Goal: Task Accomplishment & Management: Use online tool/utility

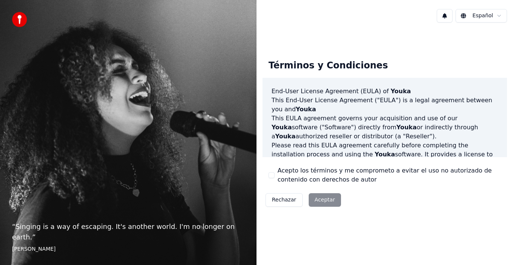
click at [328, 199] on div "Rechazar Aceptar" at bounding box center [304, 200] width 82 height 20
click at [318, 200] on div "Rechazar Aceptar" at bounding box center [304, 200] width 82 height 20
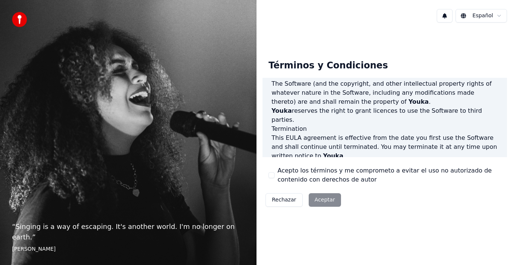
scroll to position [515, 0]
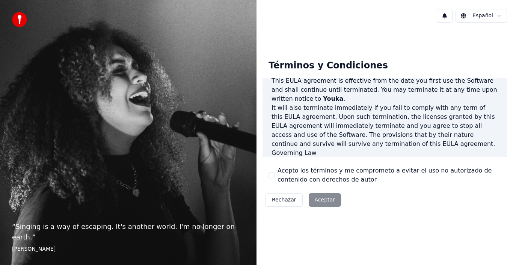
click at [315, 203] on div "Rechazar Aceptar" at bounding box center [304, 200] width 82 height 20
click at [272, 174] on button "Acepto los términos y me comprometo a evitar el uso no autorizado de contenido …" at bounding box center [272, 175] width 6 height 6
click at [320, 197] on button "Aceptar" at bounding box center [325, 200] width 32 height 14
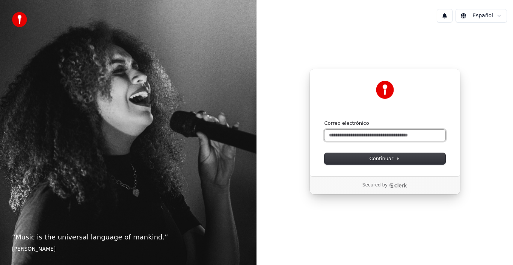
click at [385, 135] on input "Correo electrónico" at bounding box center [385, 135] width 121 height 11
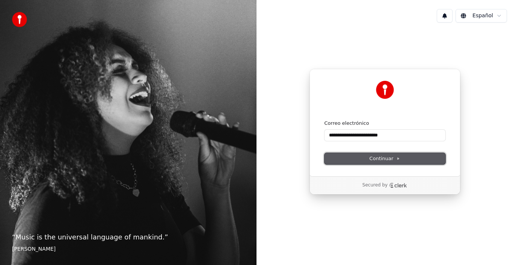
click at [387, 156] on span "Continuar" at bounding box center [385, 158] width 31 height 7
type input "**********"
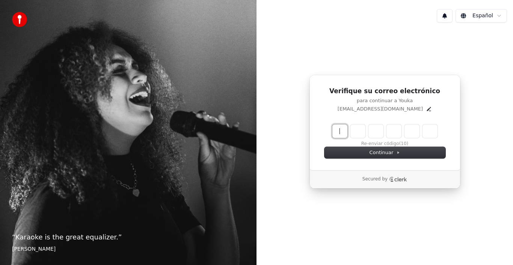
click at [338, 127] on input "Enter verification code" at bounding box center [393, 131] width 120 height 14
type input "******"
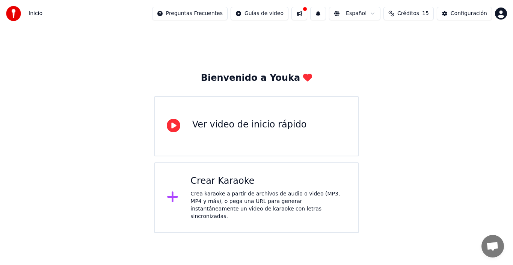
click at [218, 193] on div "Crea karaoke a partir de archivos de audio o video (MP3, MP4 y más), o pega una…" at bounding box center [268, 205] width 156 height 30
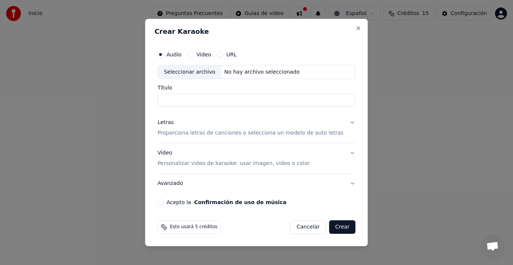
click at [216, 98] on input "Título" at bounding box center [256, 101] width 198 height 14
type input "********"
click at [194, 200] on button "Confirmación de uso de música" at bounding box center [240, 202] width 92 height 5
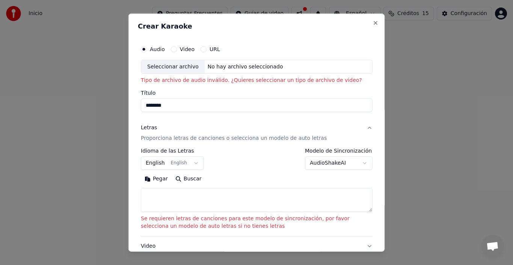
click at [178, 67] on div "Seleccionar archivo" at bounding box center [172, 67] width 63 height 14
click at [189, 166] on button "English English" at bounding box center [172, 163] width 63 height 14
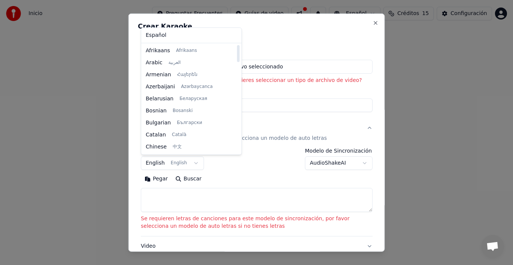
drag, startPoint x: 226, startPoint y: 58, endPoint x: 223, endPoint y: 29, distance: 29.5
click at [237, 45] on div at bounding box center [238, 53] width 3 height 17
click at [275, 35] on body "**********" at bounding box center [256, 116] width 513 height 233
click at [191, 162] on body "**********" at bounding box center [256, 116] width 513 height 233
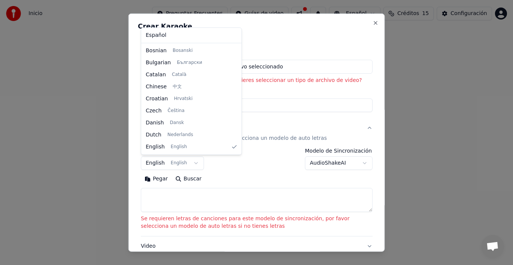
select select "**"
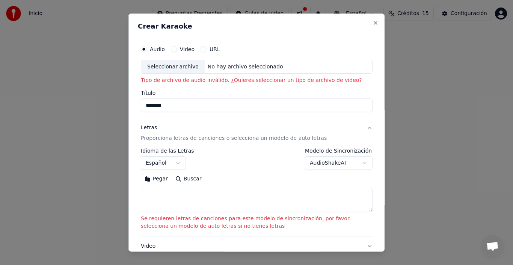
click at [174, 50] on button "Video" at bounding box center [174, 49] width 6 height 6
click at [203, 20] on div "**********" at bounding box center [256, 132] width 257 height 239
click at [209, 66] on div "No hay archivo seleccionado" at bounding box center [245, 67] width 82 height 8
click at [236, 65] on div "No hay archivo seleccionado" at bounding box center [245, 67] width 82 height 8
click at [190, 108] on input "Título" at bounding box center [257, 105] width 232 height 14
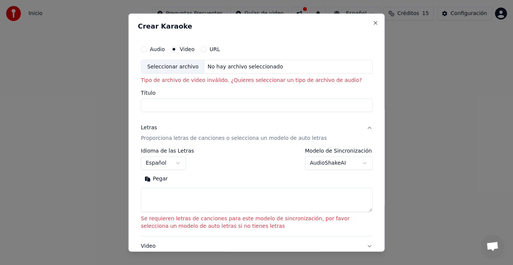
click at [192, 66] on div "Seleccionar archivo" at bounding box center [172, 67] width 63 height 14
click at [291, 27] on h2 "Crear Karaoke" at bounding box center [257, 26] width 238 height 7
click at [258, 63] on div "No hay archivo seleccionado" at bounding box center [245, 67] width 82 height 8
type input "**********"
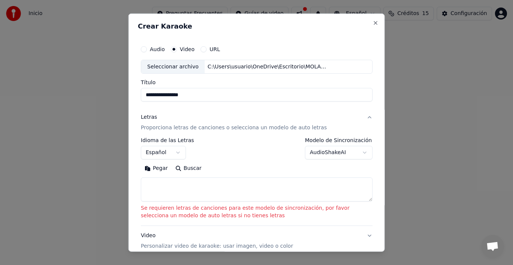
click at [159, 184] on textarea at bounding box center [257, 189] width 232 height 24
click at [161, 168] on button "Pegar" at bounding box center [156, 168] width 31 height 12
click at [191, 151] on body "**********" at bounding box center [256, 116] width 513 height 233
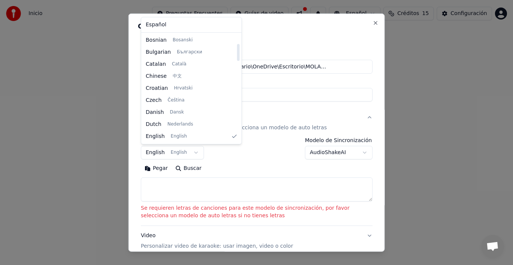
select select "**"
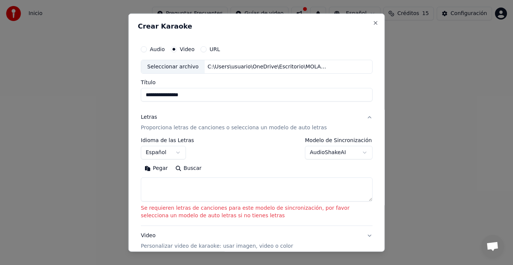
click at [190, 171] on button "Buscar" at bounding box center [188, 168] width 34 height 12
click at [150, 236] on div "Video Personalizar video de karaoke: usar imagen, video o color" at bounding box center [217, 241] width 152 height 18
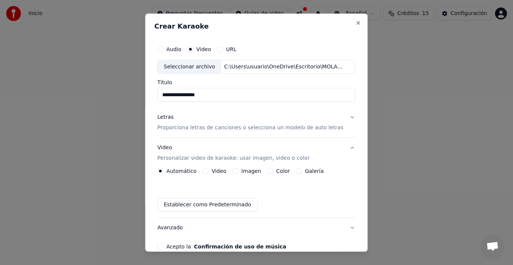
click at [252, 128] on p "Proporciona letras de canciones o selecciona un modelo de auto letras" at bounding box center [250, 128] width 186 height 8
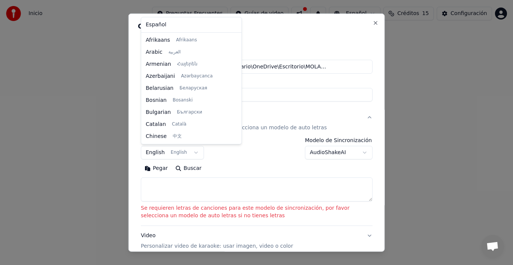
click at [190, 151] on body "**********" at bounding box center [256, 116] width 513 height 233
select select "**"
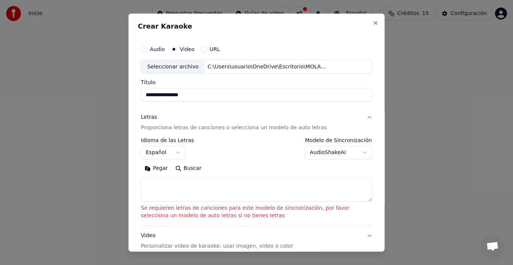
click at [205, 97] on input "**********" at bounding box center [257, 95] width 232 height 14
type input "*"
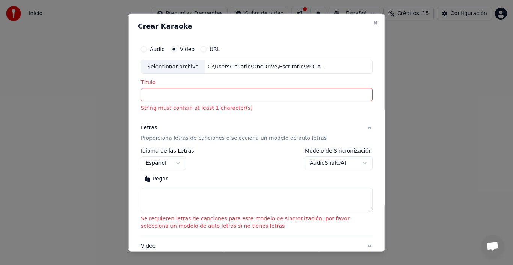
click at [175, 92] on input "Título" at bounding box center [257, 95] width 232 height 14
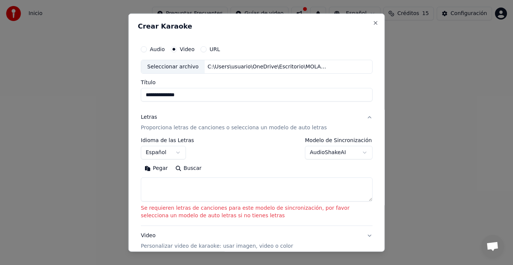
type input "**********"
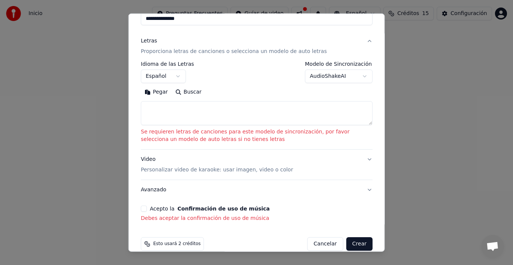
scroll to position [85, 0]
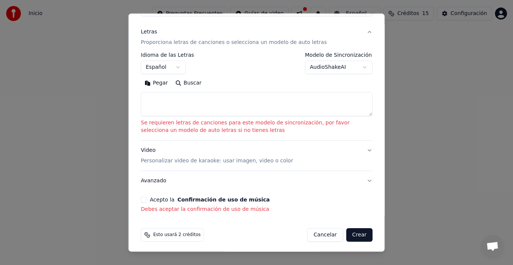
click at [146, 199] on button "Acepto la Confirmación de uso de música" at bounding box center [144, 199] width 6 height 6
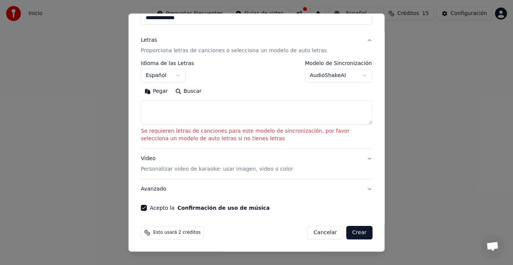
scroll to position [77, 0]
click at [193, 108] on textarea at bounding box center [257, 112] width 232 height 24
click at [188, 92] on button "Buscar" at bounding box center [188, 91] width 34 height 12
click at [326, 76] on body "**********" at bounding box center [256, 116] width 513 height 233
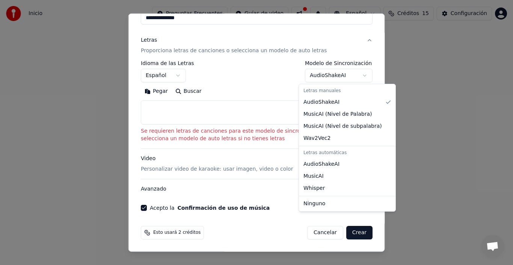
click at [416, 80] on div at bounding box center [256, 132] width 513 height 265
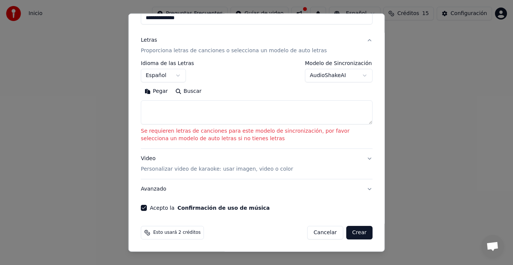
click at [350, 232] on button "Crear" at bounding box center [359, 233] width 26 height 14
click at [190, 76] on button "English English" at bounding box center [172, 76] width 63 height 14
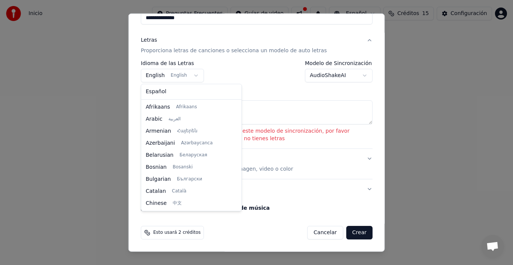
scroll to position [60, 0]
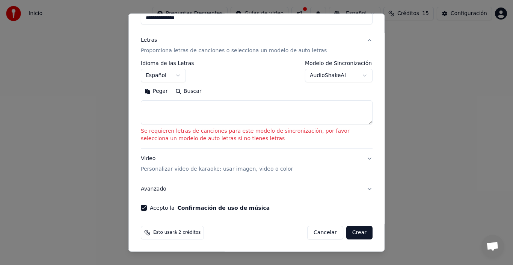
click at [361, 229] on button "Crear" at bounding box center [359, 233] width 26 height 14
click at [193, 71] on body "**********" at bounding box center [256, 116] width 513 height 233
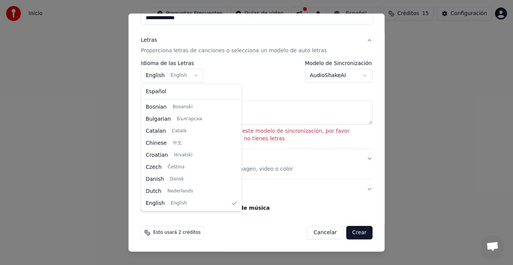
select select "**"
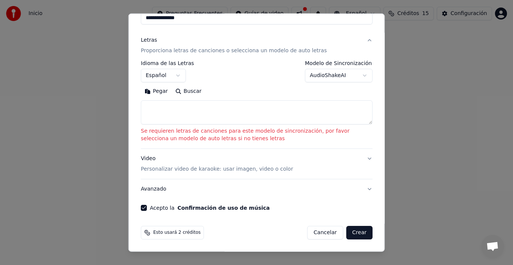
click at [187, 106] on textarea at bounding box center [257, 112] width 232 height 24
click at [245, 107] on textarea at bounding box center [257, 112] width 232 height 24
click at [189, 91] on button "Buscar" at bounding box center [188, 91] width 34 height 12
click at [180, 91] on button "Buscar" at bounding box center [188, 91] width 34 height 12
click at [255, 50] on p "Proporciona letras de canciones o selecciona un modelo de auto letras" at bounding box center [234, 51] width 186 height 8
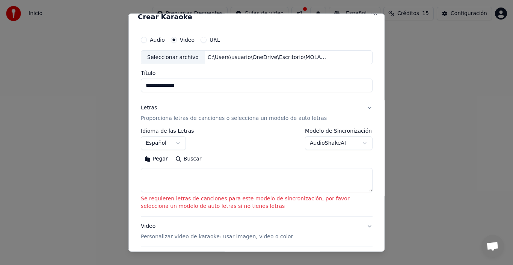
scroll to position [0, 0]
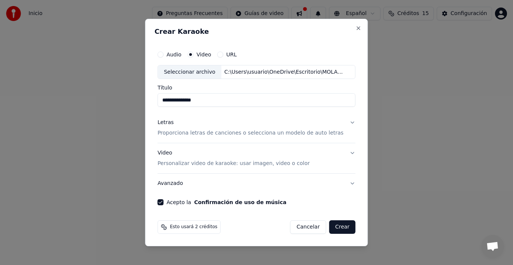
click at [184, 131] on p "Proporciona letras de canciones o selecciona un modelo de auto letras" at bounding box center [250, 134] width 186 height 8
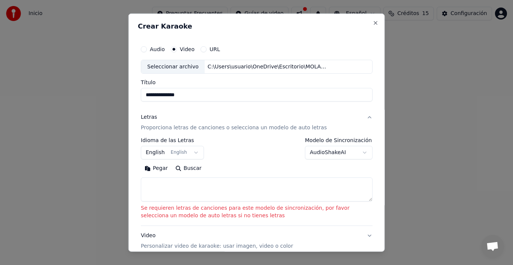
click at [189, 150] on button "English English" at bounding box center [172, 153] width 63 height 14
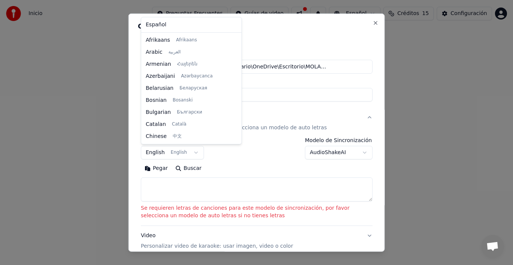
scroll to position [60, 0]
select select "**"
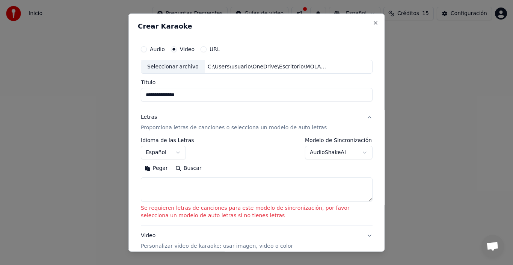
click at [205, 94] on input "**********" at bounding box center [257, 95] width 232 height 14
type input "*"
type input "**********"
click at [141, 162] on button "Pegar" at bounding box center [156, 168] width 31 height 12
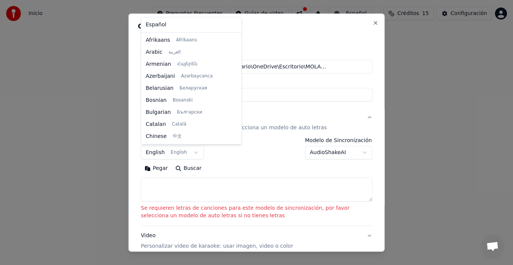
click at [189, 150] on body "**********" at bounding box center [256, 116] width 513 height 233
select select "**"
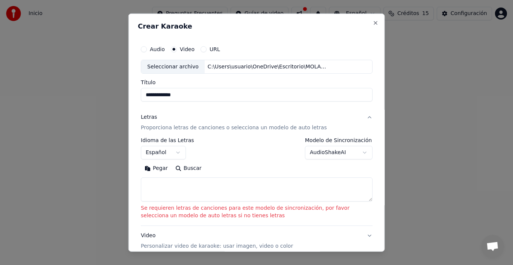
click at [156, 187] on textarea at bounding box center [257, 189] width 232 height 24
click at [160, 168] on button "Pegar" at bounding box center [156, 168] width 31 height 12
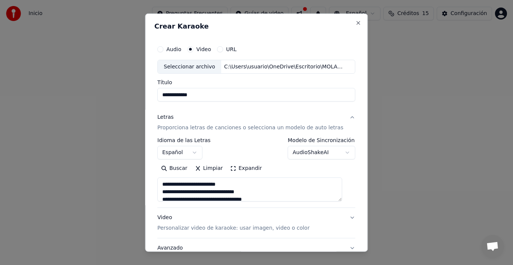
type textarea "**********"
click at [213, 169] on button "Limpiar" at bounding box center [208, 168] width 35 height 12
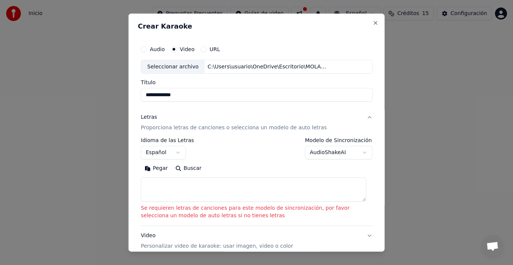
click at [189, 179] on textarea at bounding box center [253, 189] width 225 height 24
click at [159, 168] on button "Pegar" at bounding box center [156, 168] width 31 height 12
type textarea "**********"
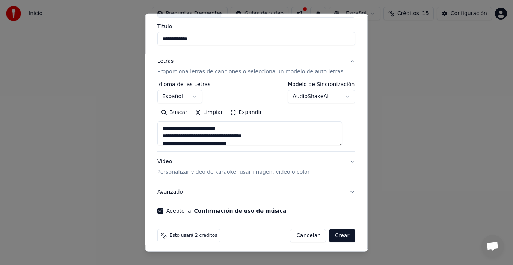
scroll to position [59, 0]
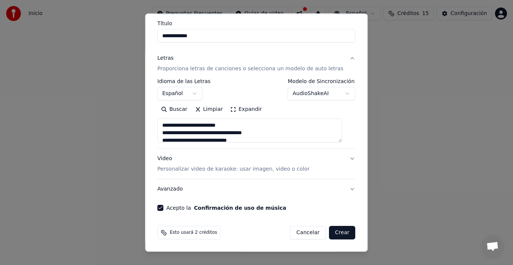
click at [343, 159] on button "Video Personalizar video de karaoke: usar imagen, video o color" at bounding box center [256, 164] width 198 height 30
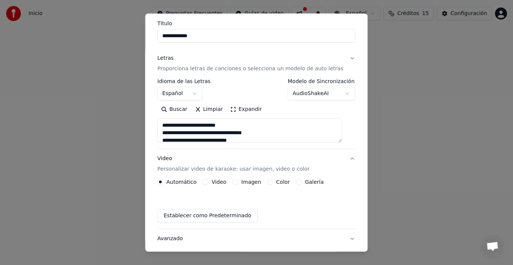
scroll to position [39, 0]
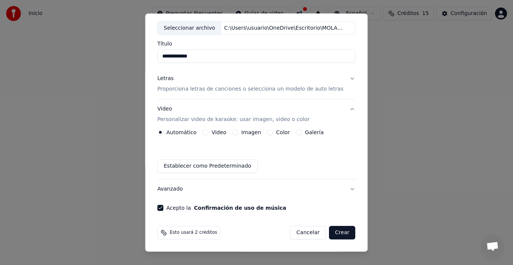
click at [208, 131] on button "Video" at bounding box center [206, 132] width 6 height 6
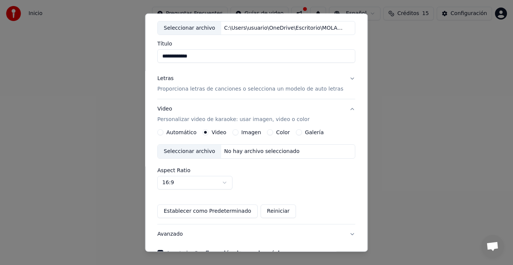
click at [208, 152] on div "Seleccionar archivo" at bounding box center [189, 152] width 63 height 14
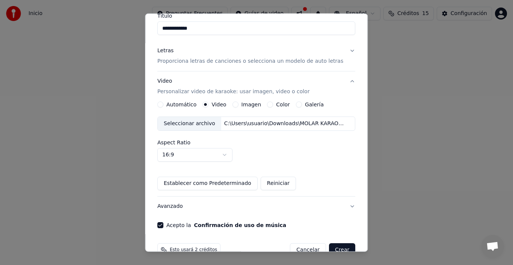
scroll to position [84, 0]
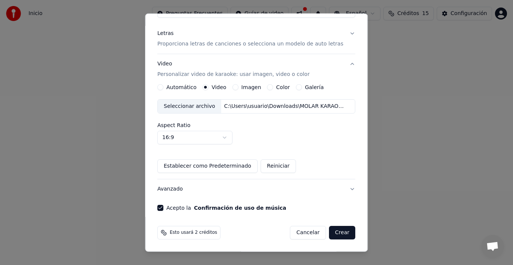
click at [329, 231] on button "Crear" at bounding box center [342, 233] width 26 height 14
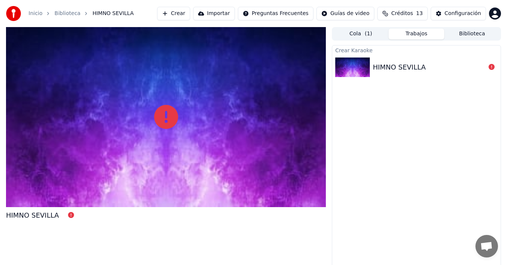
click at [493, 67] on icon at bounding box center [491, 67] width 6 height 6
click at [352, 69] on img at bounding box center [352, 67] width 35 height 20
click at [355, 51] on div "Crear Karaoke" at bounding box center [416, 49] width 168 height 9
click at [166, 117] on icon at bounding box center [166, 117] width 24 height 24
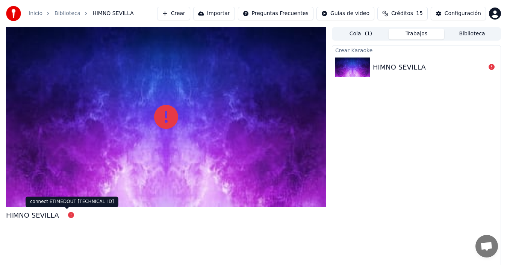
click at [68, 216] on icon at bounding box center [71, 215] width 6 height 6
click at [68, 213] on icon at bounding box center [71, 215] width 6 height 6
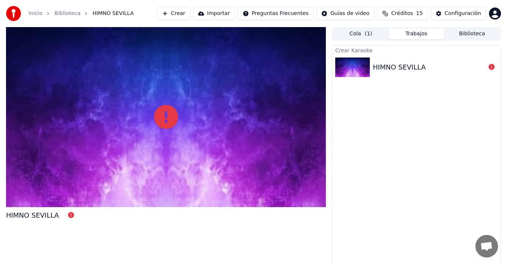
click at [68, 213] on icon at bounding box center [71, 215] width 6 height 6
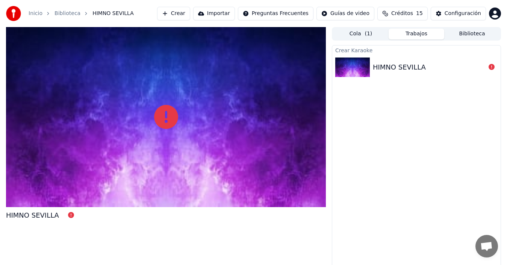
click at [68, 213] on icon at bounding box center [71, 215] width 6 height 6
click at [413, 33] on button "Trabajos" at bounding box center [416, 34] width 56 height 11
click at [493, 68] on icon at bounding box center [491, 67] width 6 height 6
click at [465, 65] on div "HIMNO SEVILLA" at bounding box center [429, 67] width 113 height 11
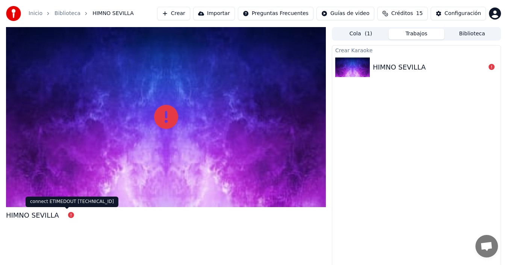
click at [68, 214] on icon at bounding box center [71, 215] width 6 height 6
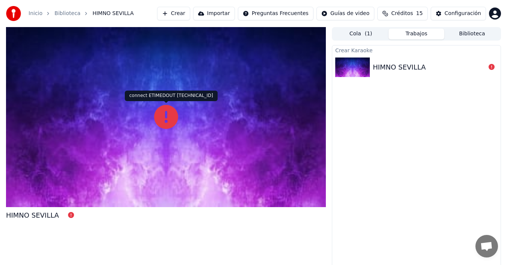
click at [155, 126] on icon at bounding box center [166, 117] width 24 height 24
click at [169, 114] on icon at bounding box center [166, 117] width 24 height 24
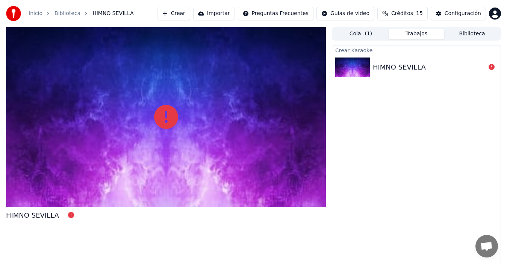
click at [190, 14] on button "Crear" at bounding box center [173, 14] width 33 height 14
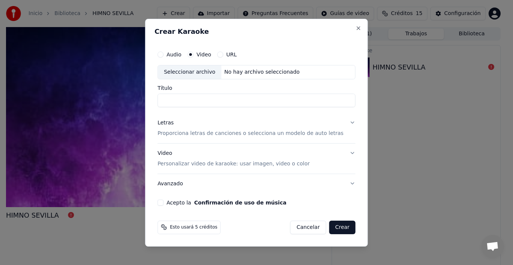
click at [239, 72] on div "No hay archivo seleccionado" at bounding box center [262, 72] width 82 height 8
type input "**********"
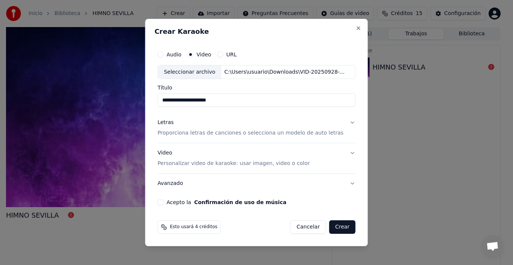
click at [186, 134] on p "Proporciona letras de canciones o selecciona un modelo de auto letras" at bounding box center [250, 134] width 186 height 8
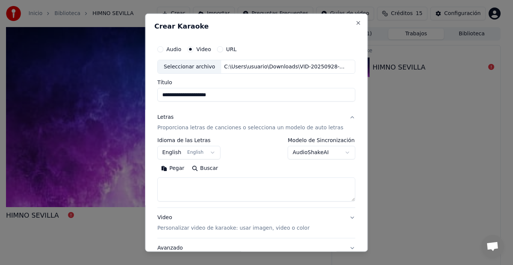
click at [211, 153] on button "English English" at bounding box center [188, 153] width 63 height 14
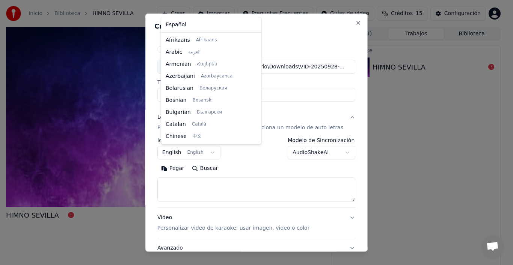
scroll to position [60, 0]
select select "**"
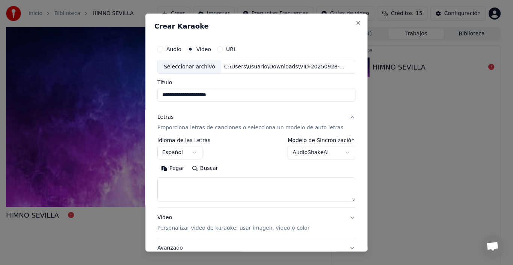
click at [170, 118] on div "Letras" at bounding box center [165, 117] width 16 height 8
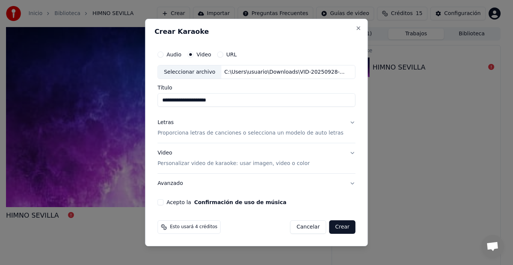
click at [174, 120] on div "Letras" at bounding box center [165, 123] width 16 height 8
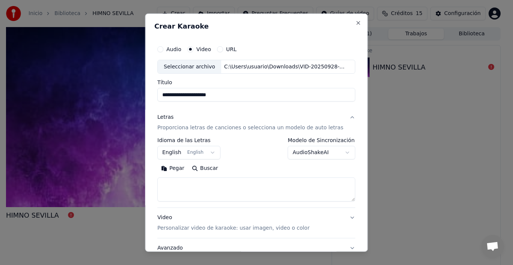
click at [179, 168] on button "Pegar" at bounding box center [172, 168] width 31 height 12
type textarea "**********"
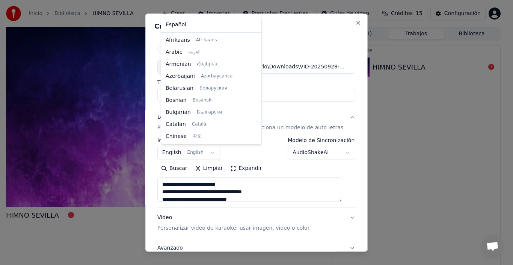
click at [209, 152] on body "**********" at bounding box center [253, 132] width 507 height 265
select select "**"
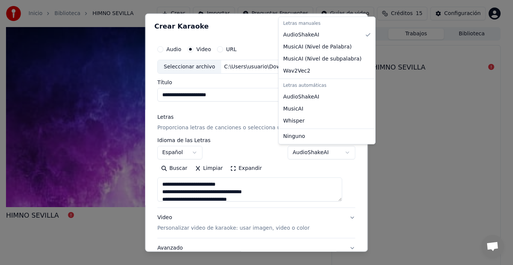
click at [306, 151] on body "**********" at bounding box center [253, 132] width 507 height 265
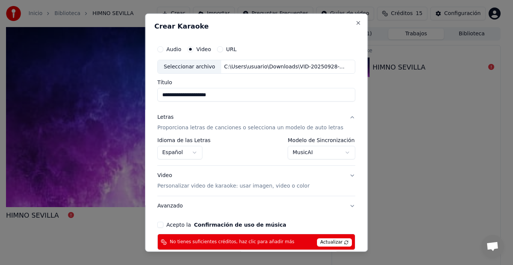
click at [324, 242] on span "Actualizar" at bounding box center [334, 242] width 35 height 8
click at [331, 242] on span "Actualizar" at bounding box center [334, 242] width 35 height 8
click at [269, 239] on span "No tienes suficientes créditos, haz clic para añadir más" at bounding box center [232, 242] width 125 height 6
click at [163, 227] on button "Acepto la Confirmación de uso de música" at bounding box center [160, 225] width 6 height 6
click at [356, 22] on button "Close" at bounding box center [359, 23] width 6 height 6
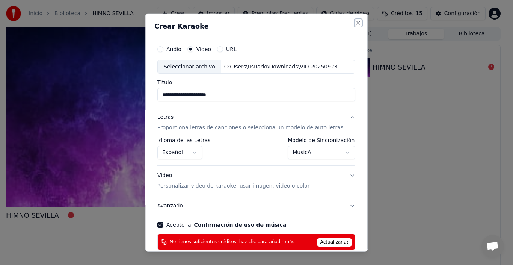
select select "**********"
select select
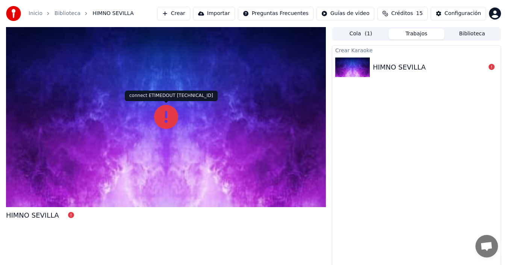
click at [159, 125] on icon at bounding box center [166, 117] width 24 height 24
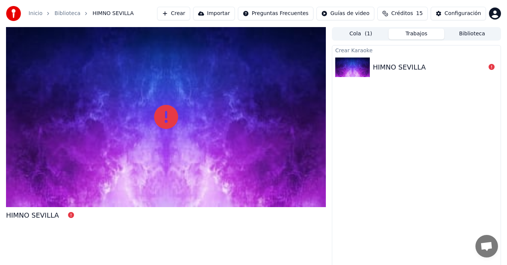
click at [159, 125] on icon at bounding box center [166, 117] width 24 height 24
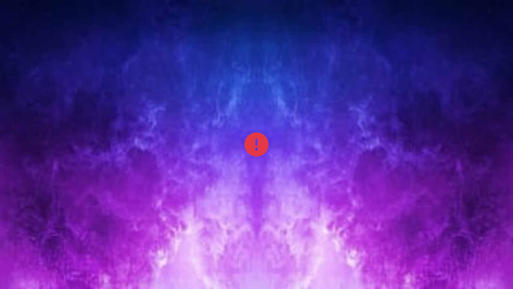
click at [263, 151] on icon at bounding box center [257, 144] width 24 height 24
click at [285, 209] on div at bounding box center [256, 144] width 513 height 289
click at [284, 208] on div at bounding box center [256, 144] width 513 height 289
drag, startPoint x: 343, startPoint y: 155, endPoint x: 340, endPoint y: 151, distance: 4.7
click at [343, 155] on div at bounding box center [256, 144] width 513 height 289
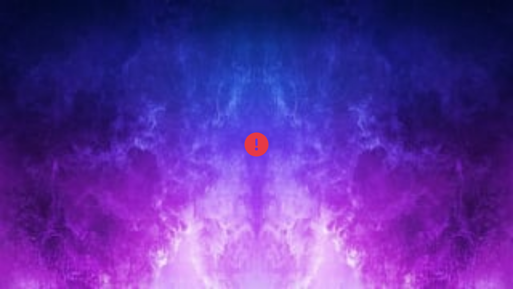
click at [414, 106] on div at bounding box center [256, 144] width 513 height 289
click at [412, 104] on div at bounding box center [256, 144] width 513 height 289
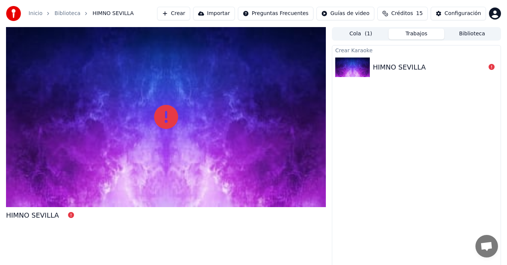
click at [410, 68] on div "HIMNO SEVILLA" at bounding box center [399, 67] width 53 height 11
click at [360, 32] on button "Cola ( 1 )" at bounding box center [361, 34] width 56 height 11
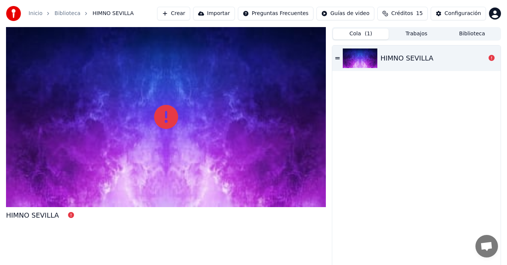
click at [423, 55] on div "HIMNO SEVILLA" at bounding box center [406, 58] width 53 height 11
click at [337, 59] on icon at bounding box center [337, 58] width 5 height 2
click at [41, 12] on link "Inicio" at bounding box center [36, 14] width 14 height 8
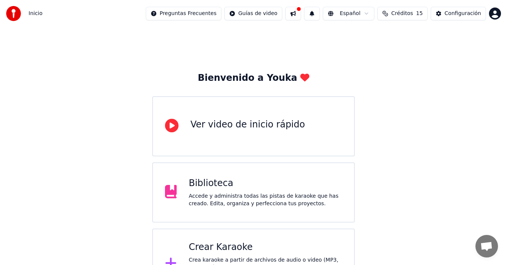
click at [231, 198] on div "Accede y administra todas las pistas de karaoke que has creado. Edita, organiza…" at bounding box center [265, 199] width 153 height 15
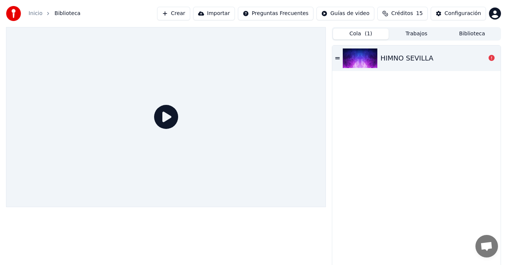
click at [167, 116] on icon at bounding box center [166, 117] width 24 height 24
click at [169, 114] on icon at bounding box center [166, 117] width 24 height 24
click at [445, 63] on div "HIMNO SEVILLA" at bounding box center [416, 58] width 168 height 26
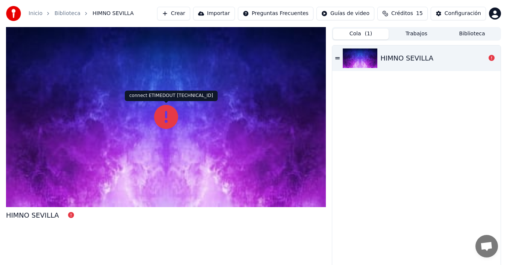
click at [163, 109] on icon at bounding box center [166, 117] width 24 height 24
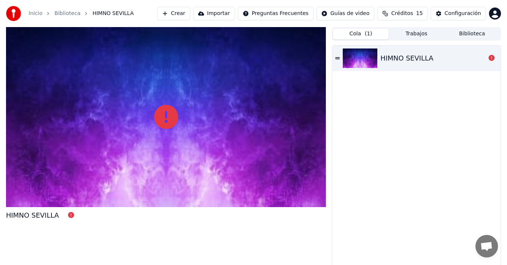
click at [73, 12] on link "Biblioteca" at bounding box center [67, 14] width 26 height 8
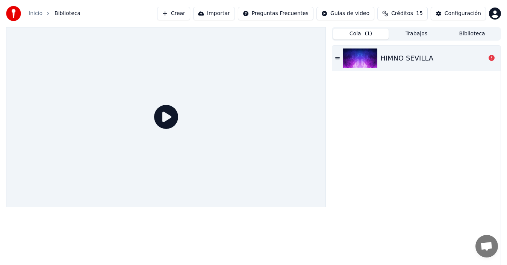
click at [60, 12] on span "Biblioteca" at bounding box center [67, 14] width 26 height 8
click at [379, 54] on div at bounding box center [362, 58] width 38 height 20
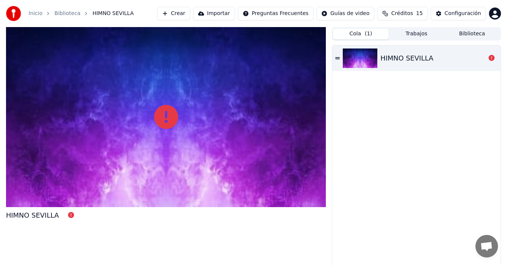
click at [418, 33] on button "Trabajos" at bounding box center [416, 34] width 56 height 11
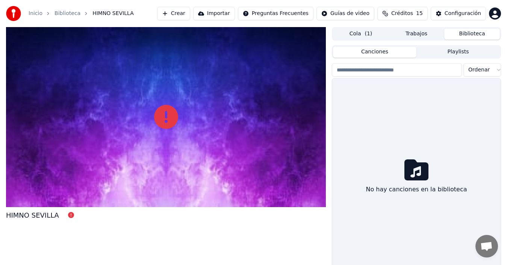
click at [477, 37] on button "Biblioteca" at bounding box center [472, 34] width 56 height 11
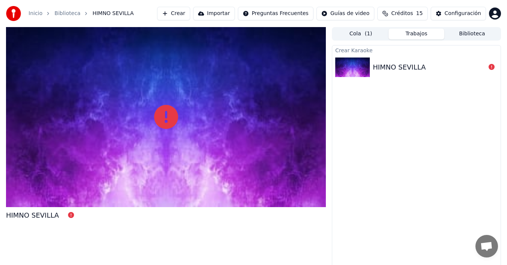
click at [418, 32] on button "Trabajos" at bounding box center [416, 34] width 56 height 11
click at [355, 35] on button "Cola ( 1 )" at bounding box center [361, 34] width 56 height 11
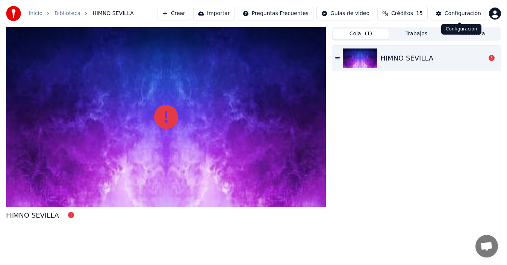
click at [466, 12] on div "Configuración" at bounding box center [462, 14] width 36 height 8
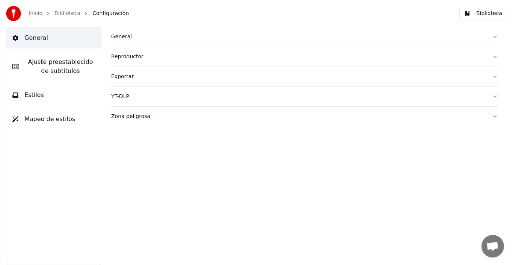
click at [120, 77] on div "Exportar" at bounding box center [298, 77] width 375 height 8
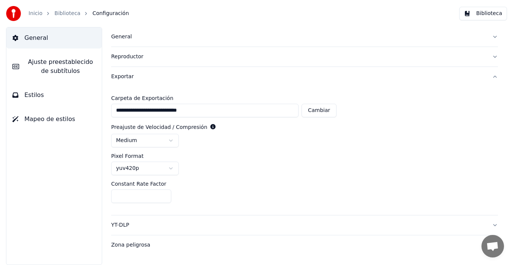
click at [45, 44] on button "General" at bounding box center [53, 37] width 95 height 21
click at [33, 98] on span "Estilos" at bounding box center [34, 95] width 20 height 9
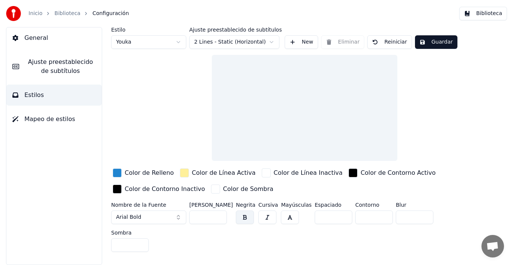
click at [276, 108] on div at bounding box center [305, 108] width 186 height 106
click at [118, 173] on div "button" at bounding box center [117, 172] width 9 height 9
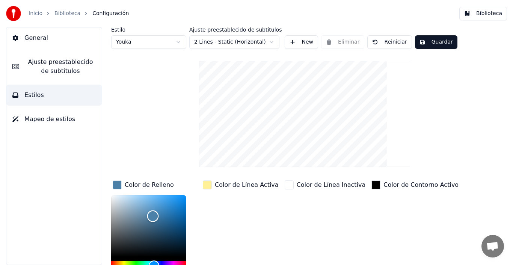
click at [153, 216] on div "Color" at bounding box center [148, 226] width 75 height 62
click at [162, 260] on div at bounding box center [148, 228] width 75 height 66
click at [163, 260] on div at bounding box center [148, 228] width 75 height 66
drag, startPoint x: 152, startPoint y: 213, endPoint x: 178, endPoint y: 218, distance: 26.4
click at [178, 218] on div "Color" at bounding box center [178, 219] width 12 height 12
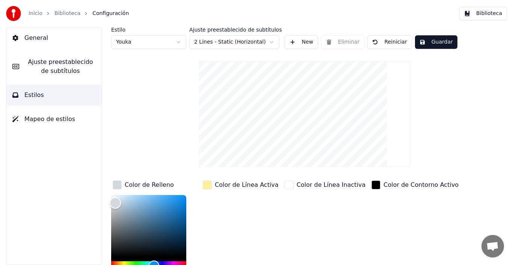
drag, startPoint x: 177, startPoint y: 218, endPoint x: 114, endPoint y: 203, distance: 64.5
click at [114, 203] on div "Color" at bounding box center [116, 203] width 12 height 12
type input "*******"
drag, startPoint x: 114, startPoint y: 202, endPoint x: 120, endPoint y: 206, distance: 7.6
click at [120, 206] on div "Color" at bounding box center [121, 207] width 12 height 12
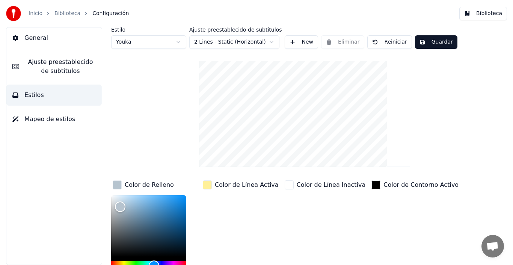
click at [251, 184] on div "Color de Línea Activa" at bounding box center [247, 184] width 64 height 9
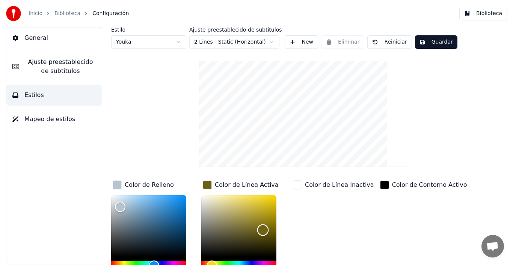
drag, startPoint x: 232, startPoint y: 194, endPoint x: 263, endPoint y: 230, distance: 47.2
click at [263, 230] on div "Color" at bounding box center [263, 230] width 12 height 12
type input "*******"
drag, startPoint x: 263, startPoint y: 229, endPoint x: 207, endPoint y: 198, distance: 63.8
click at [207, 198] on div "Color" at bounding box center [208, 198] width 12 height 12
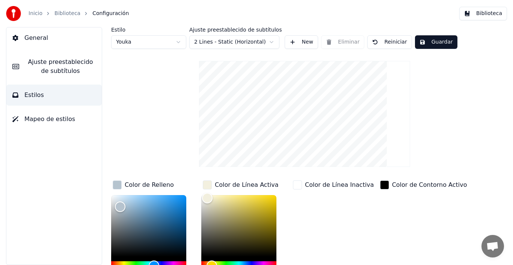
click at [413, 184] on div "Color de Contorno Activo" at bounding box center [429, 184] width 75 height 9
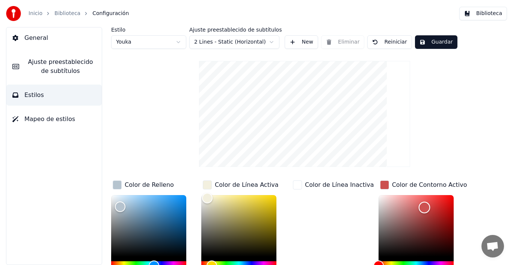
click at [416, 207] on div "Color" at bounding box center [416, 226] width 75 height 62
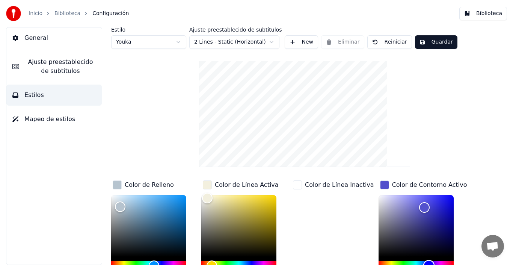
scroll to position [5, 0]
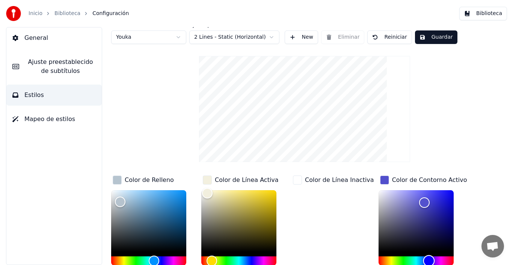
click at [420, 263] on div "Hue" at bounding box center [416, 260] width 75 height 9
drag, startPoint x: 413, startPoint y: 196, endPoint x: 428, endPoint y: 218, distance: 26.4
click at [428, 218] on div "Color" at bounding box center [416, 221] width 75 height 62
type input "*******"
click at [233, 37] on html "Inicio Biblioteca Configuración Biblioteca General Ajuste preestablecido de sub…" at bounding box center [256, 132] width 513 height 265
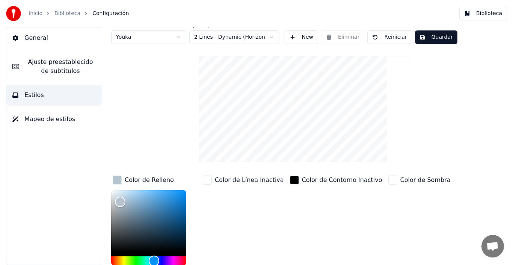
click at [269, 35] on html "Inicio Biblioteca Configuración Biblioteca General Ajuste preestablecido de sub…" at bounding box center [256, 132] width 513 height 265
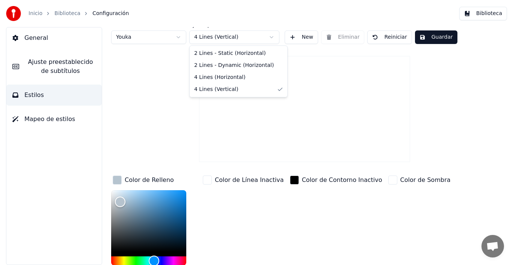
click at [240, 39] on html "Inicio Biblioteca Configuración Biblioteca General Ajuste preestablecido de sub…" at bounding box center [256, 132] width 513 height 265
click at [253, 36] on html "Inicio Biblioteca Configuración Biblioteca General Ajuste preestablecido de sub…" at bounding box center [256, 132] width 513 height 265
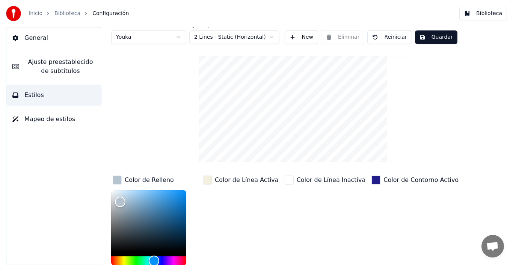
click at [240, 50] on div at bounding box center [304, 109] width 211 height 118
click at [59, 119] on span "Mapeo de estilos" at bounding box center [49, 119] width 51 height 9
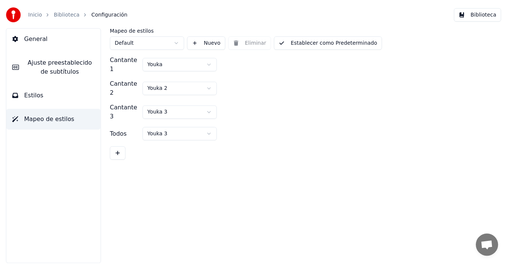
scroll to position [0, 0]
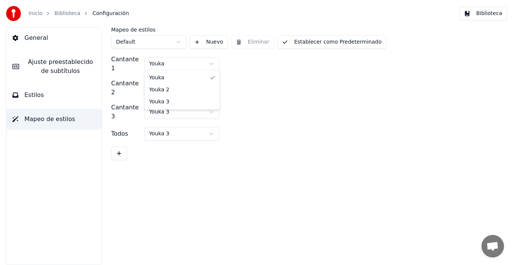
click at [212, 62] on html "Inicio Biblioteca Configuración Biblioteca General [PERSON_NAME] preestablecido…" at bounding box center [256, 132] width 513 height 265
click at [347, 45] on button "Establecer como Predeterminado" at bounding box center [331, 42] width 109 height 14
click at [32, 36] on span "General" at bounding box center [36, 37] width 24 height 9
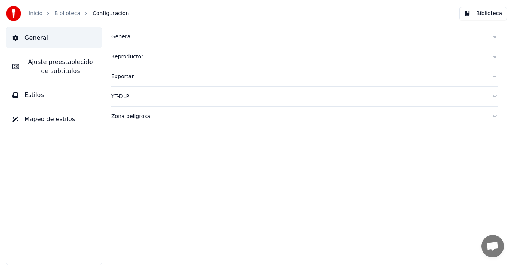
click at [128, 53] on div "Reproductor" at bounding box center [298, 57] width 375 height 8
click at [35, 97] on span "Estilos" at bounding box center [34, 95] width 20 height 9
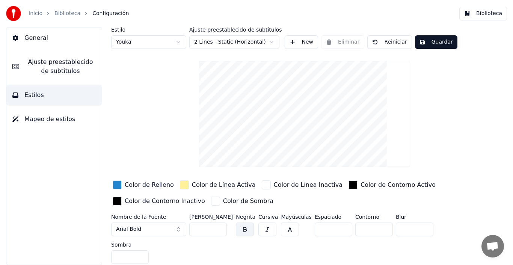
click at [40, 12] on link "Inicio" at bounding box center [36, 14] width 14 height 8
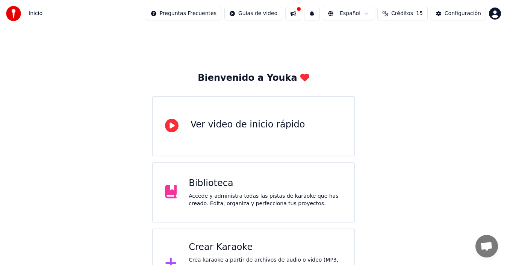
click at [216, 186] on div "Biblioteca" at bounding box center [265, 183] width 153 height 12
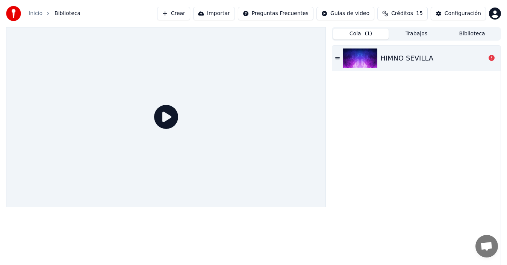
click at [162, 115] on icon at bounding box center [166, 117] width 24 height 24
click at [169, 117] on icon at bounding box center [166, 117] width 24 height 24
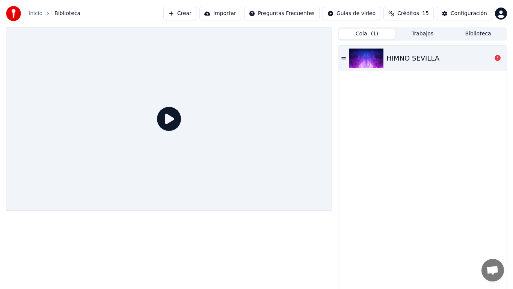
click at [181, 131] on icon at bounding box center [169, 119] width 24 height 24
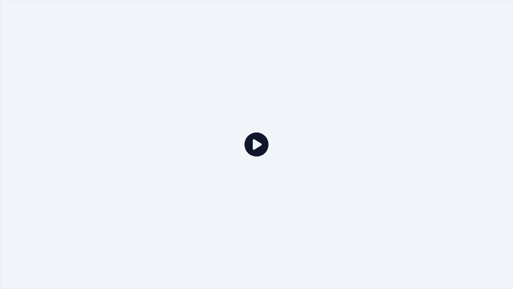
click at [252, 138] on icon at bounding box center [257, 144] width 24 height 24
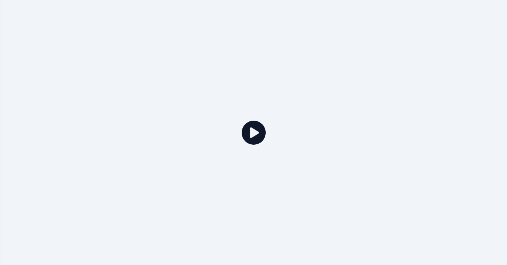
click at [252, 129] on div at bounding box center [253, 132] width 507 height 285
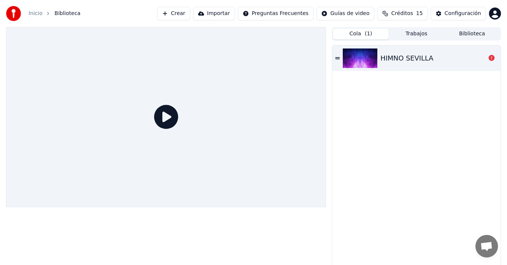
click at [164, 114] on icon at bounding box center [166, 117] width 24 height 24
click at [353, 14] on html "Inicio Biblioteca Crear Importar Preguntas Frecuentes Guías de video Créditos 1…" at bounding box center [253, 132] width 507 height 265
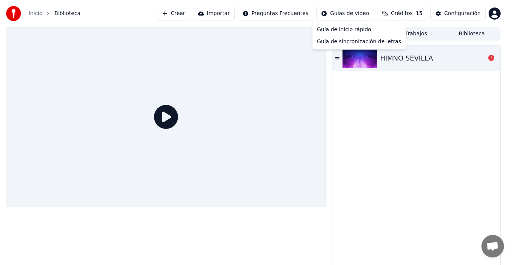
click at [407, 15] on html "Inicio Biblioteca Crear Importar Preguntas Frecuentes Guías de video Créditos 1…" at bounding box center [256, 132] width 513 height 265
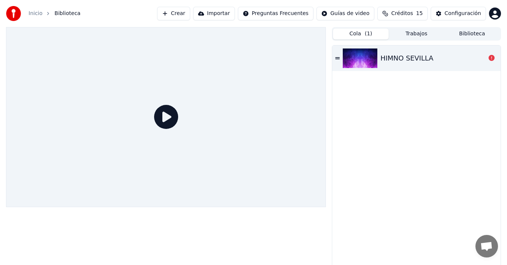
click at [404, 15] on span "Créditos" at bounding box center [402, 14] width 22 height 8
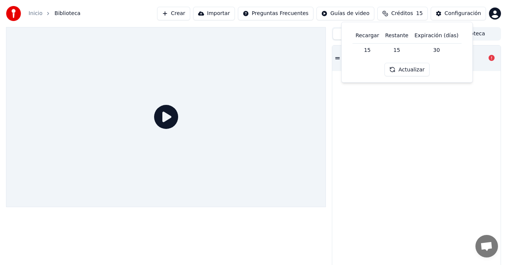
click at [411, 68] on button "Actualizar" at bounding box center [406, 70] width 45 height 14
click at [410, 74] on button "Actualizar" at bounding box center [406, 70] width 45 height 14
click at [453, 111] on div "HIMNO SEVILLA" at bounding box center [416, 157] width 168 height 224
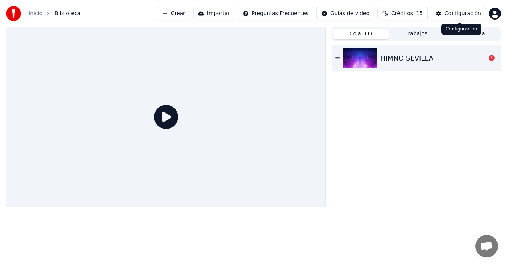
click at [467, 11] on div "Configuración" at bounding box center [462, 14] width 36 height 8
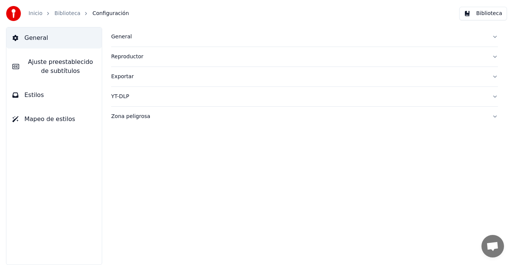
click at [123, 79] on div "Exportar" at bounding box center [298, 77] width 375 height 8
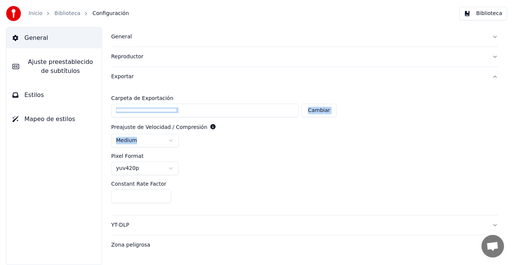
drag, startPoint x: 513, startPoint y: 87, endPoint x: 513, endPoint y: 142, distance: 55.6
click at [513, 142] on div "**********" at bounding box center [304, 146] width 417 height 238
click at [139, 168] on html "**********" at bounding box center [256, 132] width 513 height 265
click at [272, 149] on div "**********" at bounding box center [304, 150] width 387 height 128
click at [163, 194] on input "**" at bounding box center [141, 196] width 60 height 14
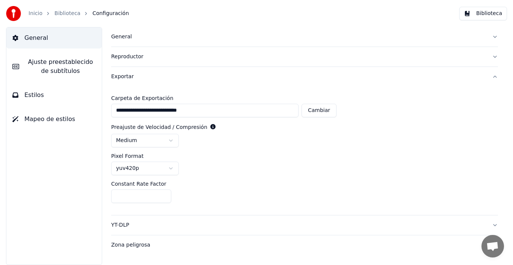
click at [163, 194] on input "**" at bounding box center [141, 196] width 60 height 14
click at [164, 198] on input "**" at bounding box center [141, 196] width 60 height 14
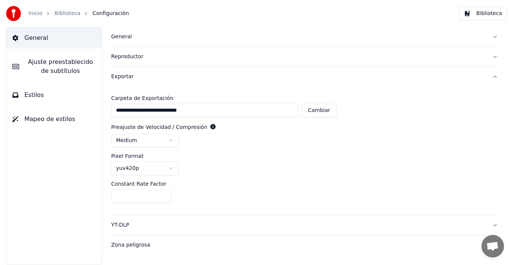
click at [164, 198] on input "**" at bounding box center [141, 196] width 60 height 14
click at [162, 192] on input "**" at bounding box center [141, 196] width 60 height 14
type input "**"
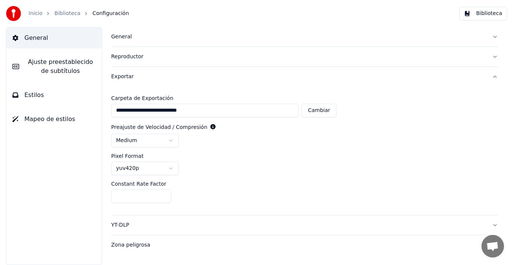
click at [163, 194] on input "**" at bounding box center [141, 196] width 60 height 14
click at [314, 159] on div "Pixel Format yuv420p" at bounding box center [304, 164] width 387 height 22
click at [497, 12] on button "Biblioteca" at bounding box center [483, 14] width 48 height 14
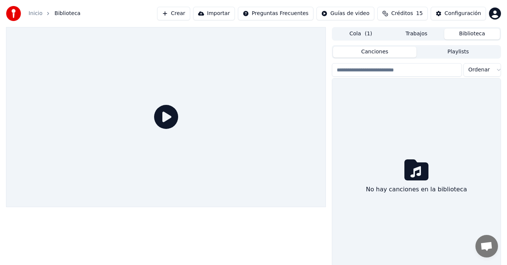
click at [453, 53] on button "Playlists" at bounding box center [457, 52] width 83 height 11
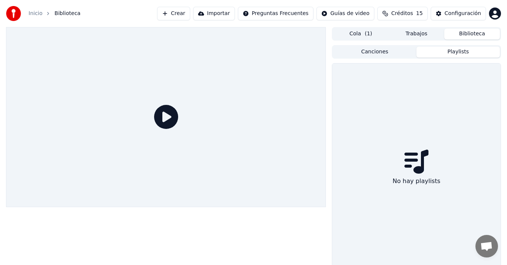
click at [423, 36] on button "Trabajos" at bounding box center [416, 34] width 56 height 11
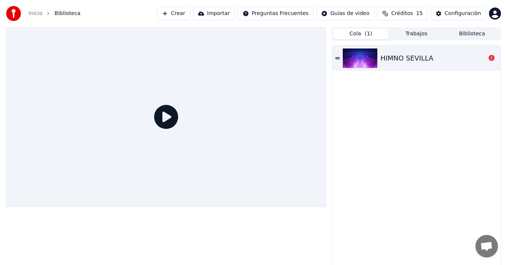
click at [365, 36] on span "( 1 )" at bounding box center [368, 34] width 8 height 8
click at [418, 30] on button "Trabajos" at bounding box center [416, 34] width 56 height 11
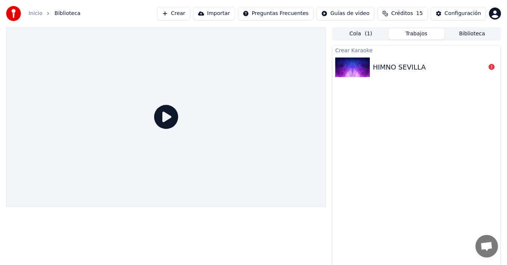
click at [406, 70] on div "HIMNO SEVILLA" at bounding box center [399, 67] width 53 height 11
click at [491, 67] on icon at bounding box center [491, 67] width 6 height 6
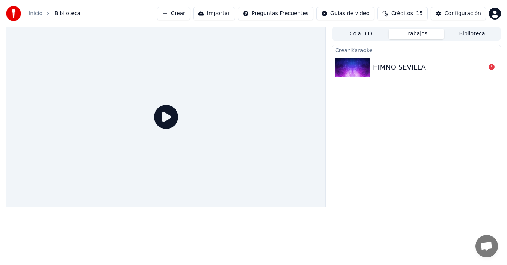
click at [491, 67] on icon at bounding box center [491, 67] width 6 height 6
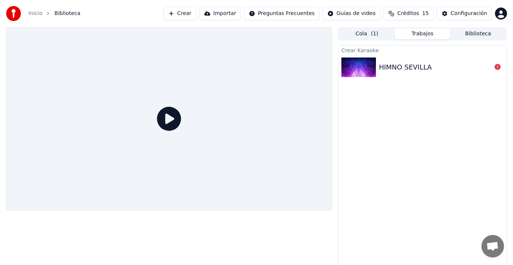
click at [493, 14] on html "Inicio Biblioteca Crear Importar Preguntas Frecuentes Guías de video Créditos 1…" at bounding box center [256, 132] width 513 height 265
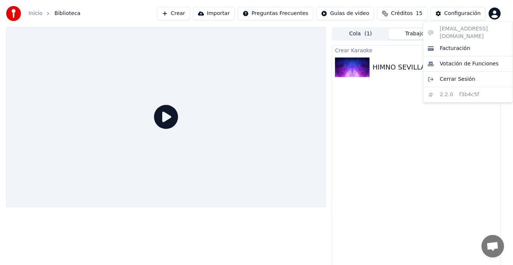
click at [428, 122] on html "Inicio Biblioteca Crear Importar Preguntas Frecuentes Guías de video Créditos 1…" at bounding box center [256, 132] width 513 height 265
